Goal: Book appointment/travel/reservation

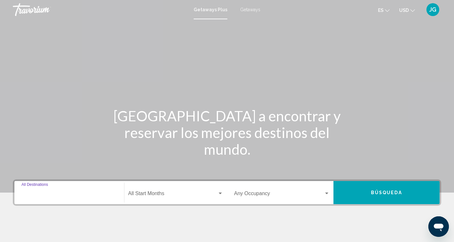
click at [83, 192] on input "Destination All Destinations" at bounding box center [69, 195] width 96 height 6
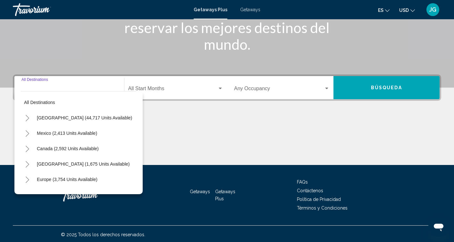
scroll to position [106, 0]
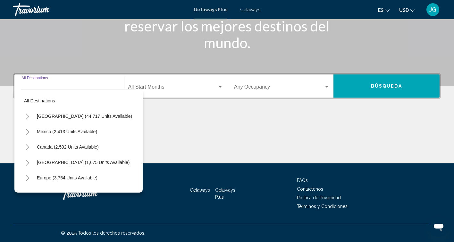
click at [72, 177] on span "Europe (3,754 units available)" at bounding box center [67, 177] width 61 height 5
type input "**********"
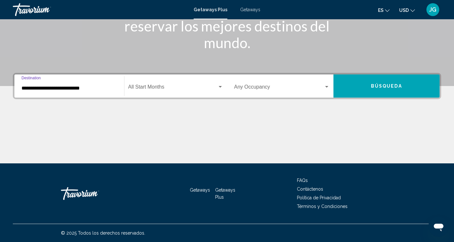
click at [165, 91] on span "Search widget" at bounding box center [172, 88] width 89 height 6
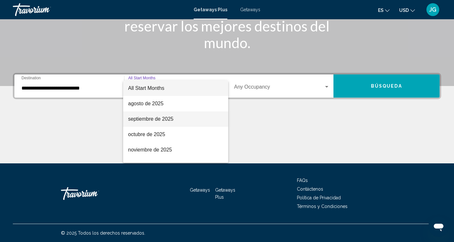
click at [157, 119] on span "septiembre de 2025" at bounding box center [175, 118] width 95 height 15
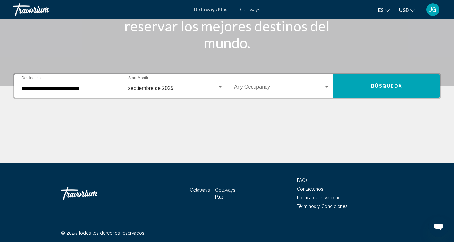
click at [264, 91] on div "Occupancy Any Occupancy" at bounding box center [282, 86] width 96 height 20
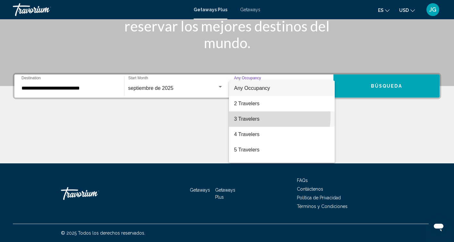
click at [251, 116] on span "3 Travelers" at bounding box center [282, 118] width 96 height 15
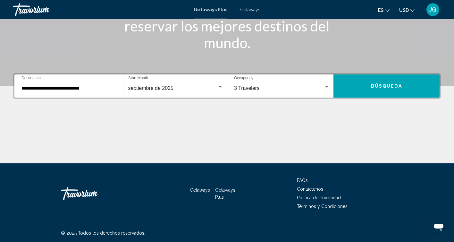
click at [258, 91] on div "3 Travelers Occupancy Any Occupancy" at bounding box center [282, 86] width 96 height 20
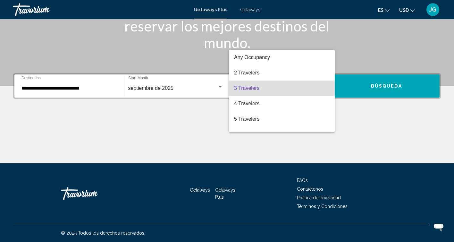
click at [258, 91] on span "3 Travelers" at bounding box center [282, 87] width 96 height 15
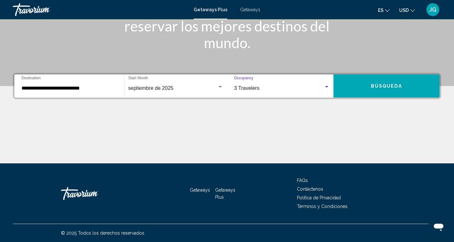
click at [381, 86] on span "Búsqueda" at bounding box center [386, 86] width 31 height 5
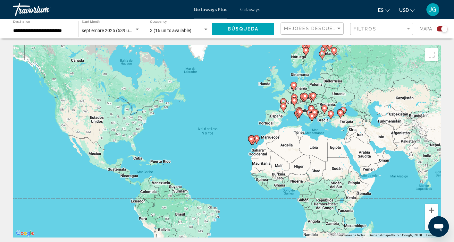
click at [374, 31] on div "Filtros" at bounding box center [383, 29] width 58 height 12
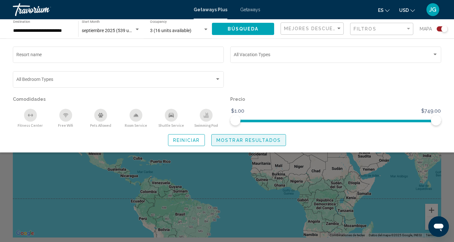
click at [231, 142] on span "Mostrar resultados" at bounding box center [248, 140] width 64 height 5
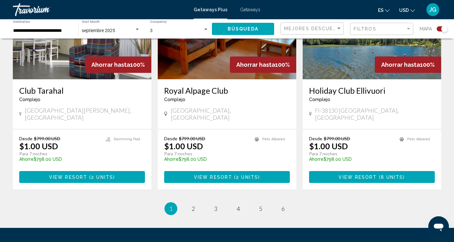
scroll to position [980, 0]
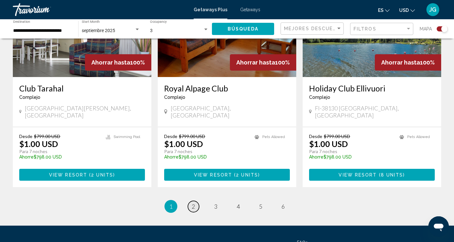
click at [192, 203] on span "2" at bounding box center [193, 206] width 3 height 7
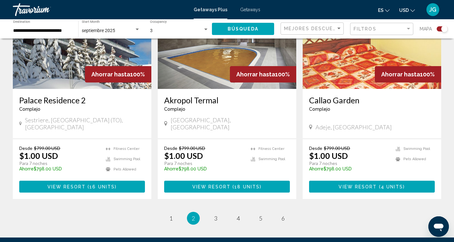
scroll to position [1002, 0]
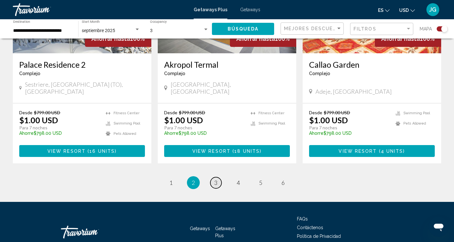
click at [218, 177] on link "page 3" at bounding box center [215, 182] width 11 height 11
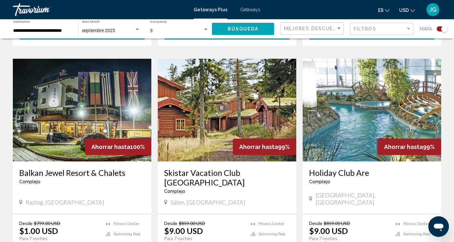
scroll to position [662, 0]
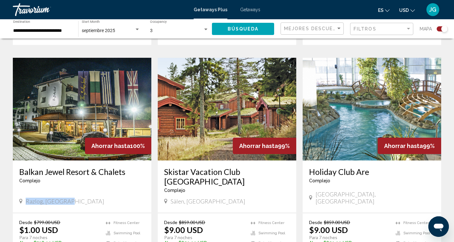
drag, startPoint x: 25, startPoint y: 173, endPoint x: 70, endPoint y: 183, distance: 45.5
click at [70, 183] on div "Balkan Jewel Resort & Chalets Complejo - Este es un resort solo para adultos [G…" at bounding box center [82, 186] width 139 height 52
copy span "Razlog, [GEOGRAPHIC_DATA]"
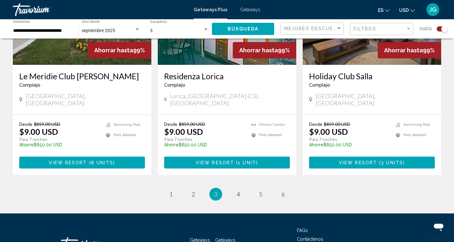
scroll to position [1002, 0]
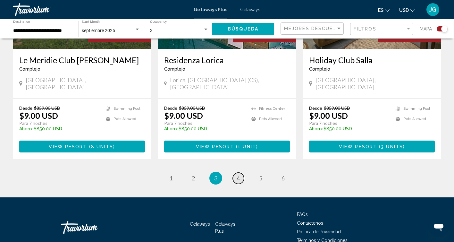
click at [239, 174] on span "4" at bounding box center [238, 177] width 3 height 7
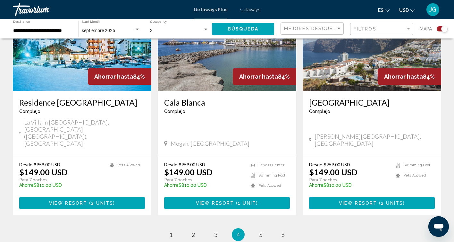
scroll to position [975, 0]
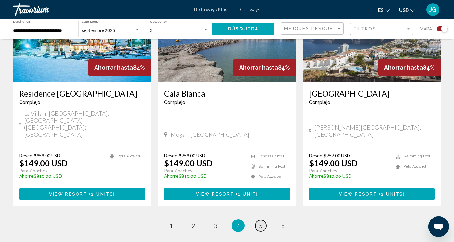
click at [261, 222] on span "5" at bounding box center [260, 225] width 3 height 7
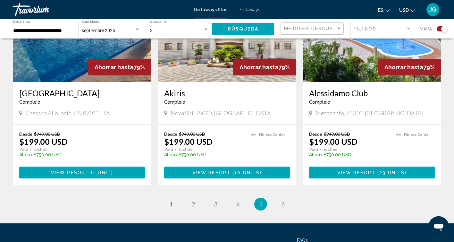
scroll to position [1011, 0]
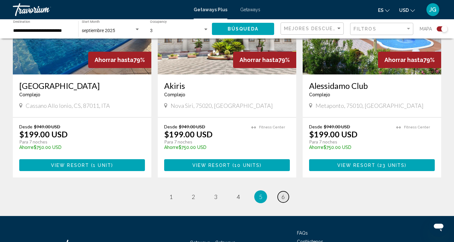
click at [281, 193] on span "6" at bounding box center [282, 196] width 3 height 7
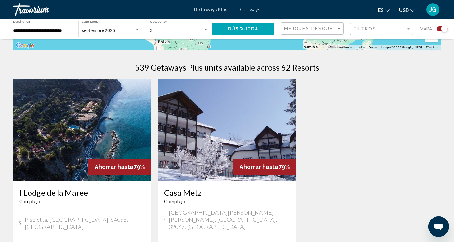
scroll to position [183, 0]
